Goal: Transaction & Acquisition: Purchase product/service

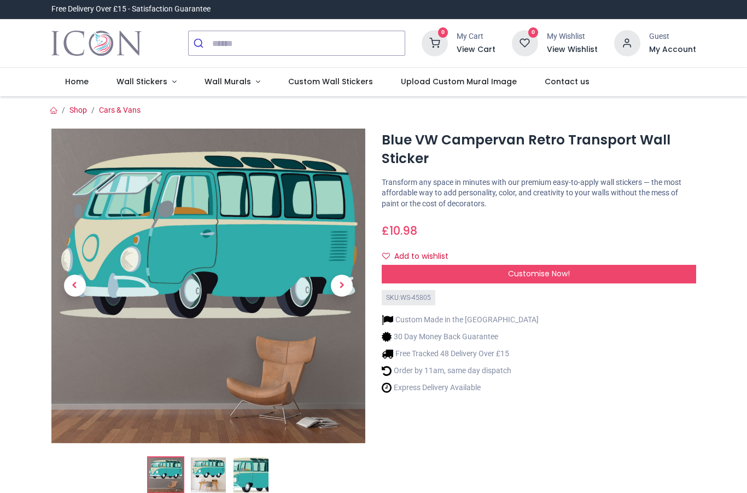
click at [552, 268] on span "Customise Now!" at bounding box center [539, 273] width 62 height 11
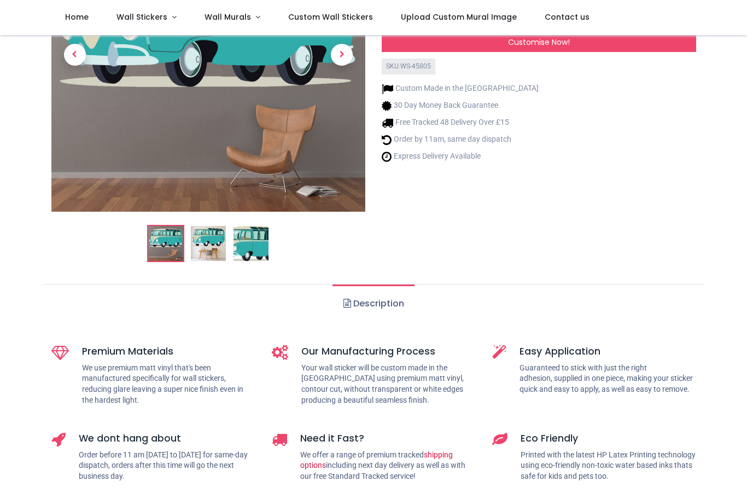
scroll to position [171, 0]
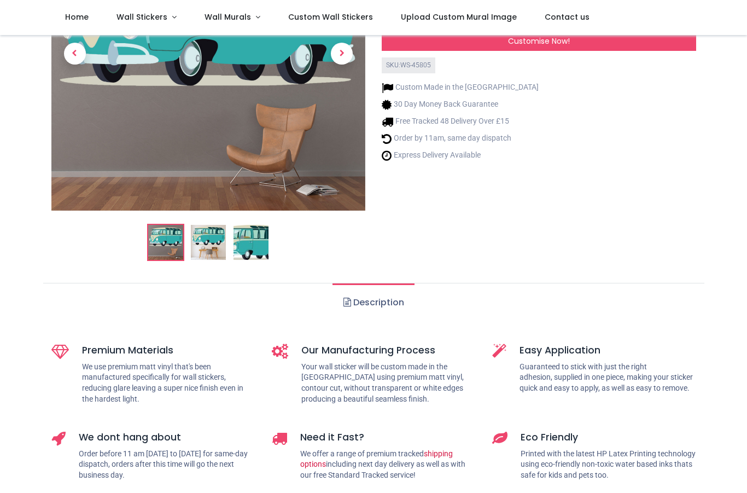
click at [373, 305] on link "Description" at bounding box center [372, 302] width 81 height 38
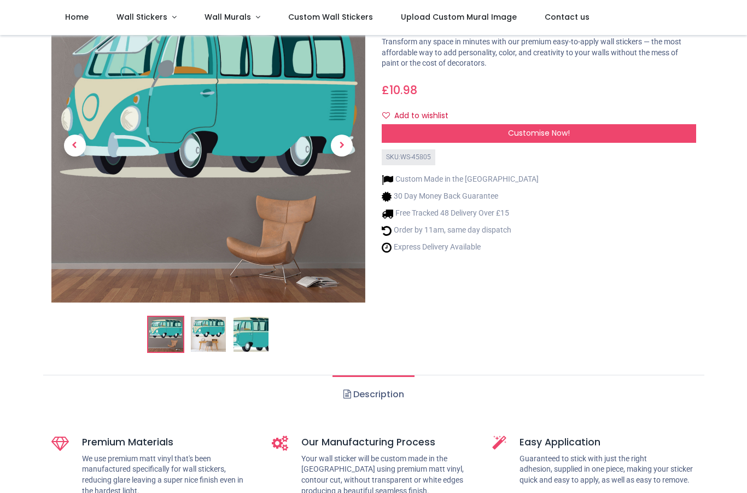
scroll to position [75, 0]
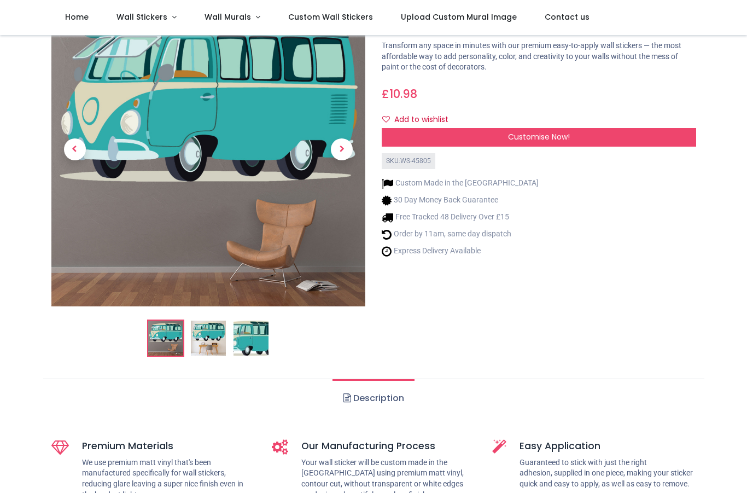
click at [552, 139] on span "Customise Now!" at bounding box center [539, 136] width 62 height 11
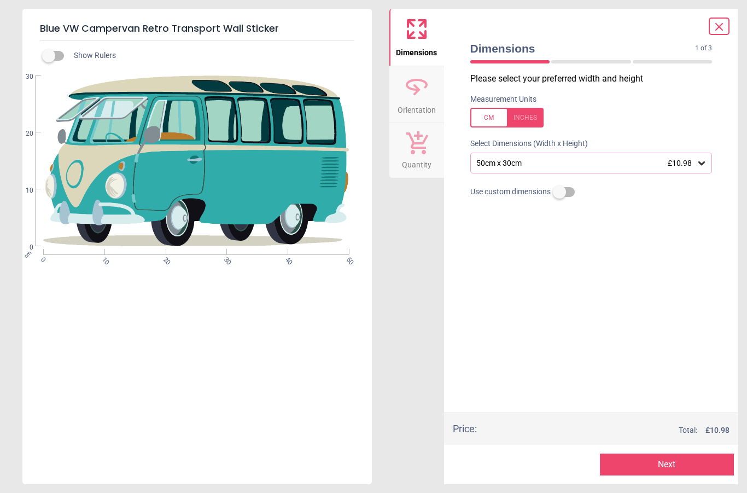
click at [226, 247] on div "cm 0 10 20 30 40 50 0 10 20 30" at bounding box center [195, 223] width 347 height 296
click at [705, 158] on icon at bounding box center [701, 162] width 11 height 11
